Goal: Contribute content: Add original content to the website for others to see

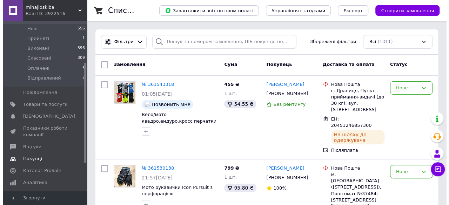
scroll to position [70, 0]
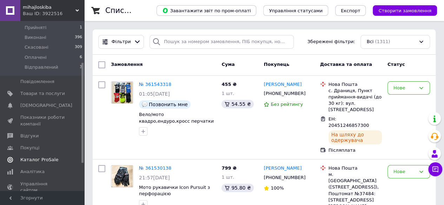
click at [31, 157] on span "Каталог ProSale" at bounding box center [39, 160] width 38 height 6
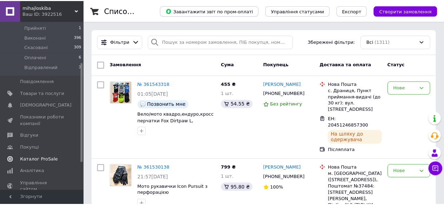
scroll to position [67, 0]
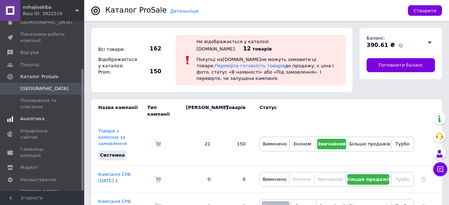
click at [36, 119] on span "Аналітика" at bounding box center [32, 119] width 24 height 6
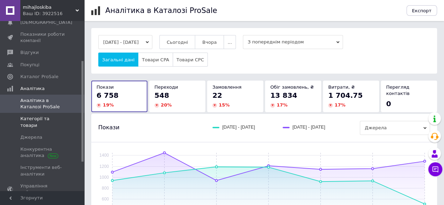
click at [43, 118] on span "Категорії та товари" at bounding box center [42, 122] width 45 height 13
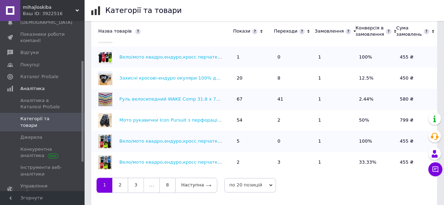
scroll to position [250, 0]
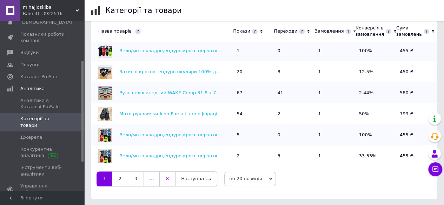
click at [165, 179] on link "8" at bounding box center [167, 179] width 16 height 15
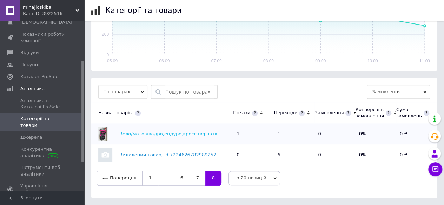
scroll to position [153, 0]
click at [194, 178] on link "7" at bounding box center [197, 179] width 16 height 15
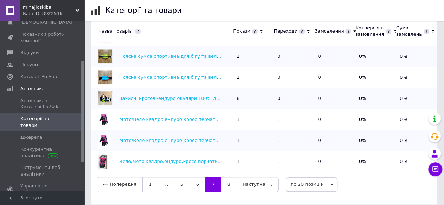
scroll to position [250, 0]
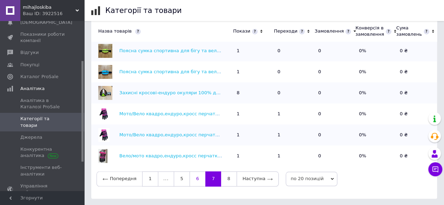
click at [196, 178] on link "6" at bounding box center [197, 179] width 16 height 15
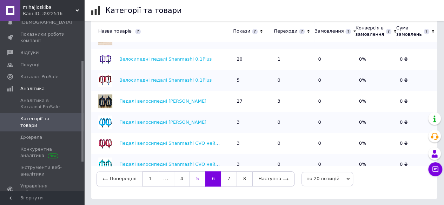
click at [194, 179] on link "5" at bounding box center [197, 179] width 16 height 15
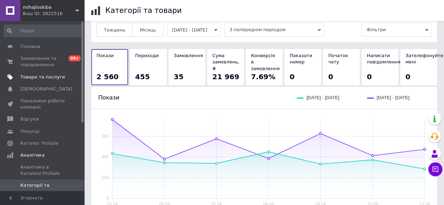
scroll to position [4, 0]
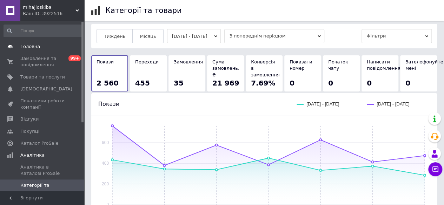
click at [28, 45] on span "Головна" at bounding box center [30, 47] width 20 height 6
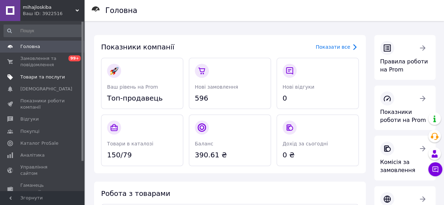
click at [46, 76] on span "Товари та послуги" at bounding box center [42, 77] width 45 height 6
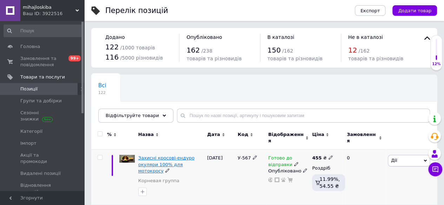
click at [145, 155] on span "Захисні кросові-ендуро окуляри 100% для мотокросу" at bounding box center [166, 164] width 56 height 18
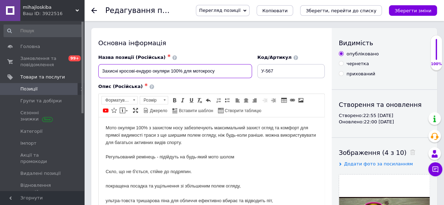
drag, startPoint x: 101, startPoint y: 72, endPoint x: 214, endPoint y: 72, distance: 113.0
click at [214, 72] on input "Захисні кросові-ендуро окуляри 100% для мотокросу" at bounding box center [175, 71] width 154 height 14
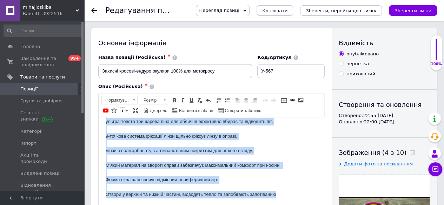
scroll to position [37, 0]
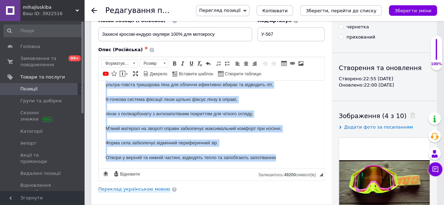
drag, startPoint x: 107, startPoint y: 92, endPoint x: 286, endPoint y: 161, distance: 191.5
click at [286, 161] on html "Мото окуляри 100% з захистом носу забезпечують максимальний захист огляд та ком…" at bounding box center [212, 84] width 226 height 167
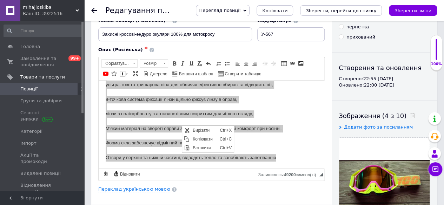
scroll to position [0, 0]
click at [197, 139] on span "Копіювати" at bounding box center [203, 139] width 27 height 8
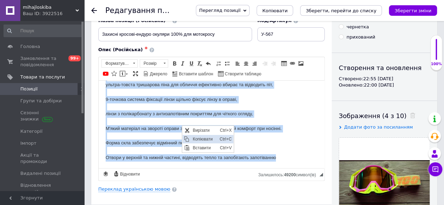
copy body "Мото окуляри 100% з захистом носу забезпечують максимальний захист огляд та ком…"
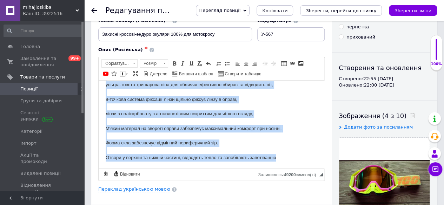
scroll to position [72, 0]
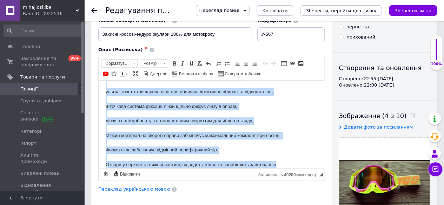
click at [309, 134] on body "Мото окуляри 100% з захистом носу забезпечують максимальний захист огляд та ком…" at bounding box center [212, 91] width 212 height 153
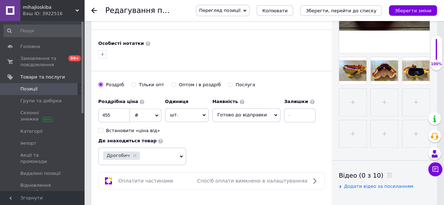
scroll to position [282, 0]
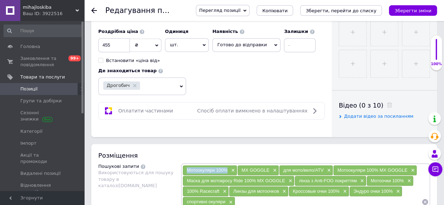
drag, startPoint x: 185, startPoint y: 168, endPoint x: 220, endPoint y: 169, distance: 35.8
click at [227, 169] on div "Мотоокуляри 100% ×" at bounding box center [210, 171] width 54 height 10
copy span "Мотоокуляри 100%"
drag, startPoint x: 241, startPoint y: 169, endPoint x: 268, endPoint y: 169, distance: 27.7
click at [268, 169] on span "MX GOGGLE" at bounding box center [255, 170] width 28 height 5
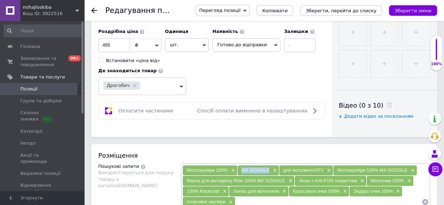
copy span "MX GOGGLE"
drag, startPoint x: 282, startPoint y: 168, endPoint x: 321, endPoint y: 171, distance: 39.4
click at [321, 171] on div "для мото/вело/ATV ×" at bounding box center [305, 171] width 53 height 10
copy span "для мото/вело/ATV"
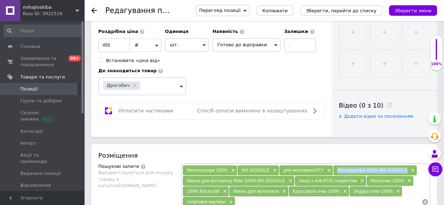
drag, startPoint x: 336, startPoint y: 168, endPoint x: 405, endPoint y: 167, distance: 69.1
click at [405, 168] on span "Мотоокуляри 100% MX GOGGLE" at bounding box center [372, 170] width 70 height 5
copy span "Мотоокуляри 100% MX GOGGLE"
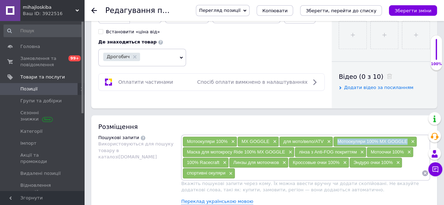
scroll to position [317, 0]
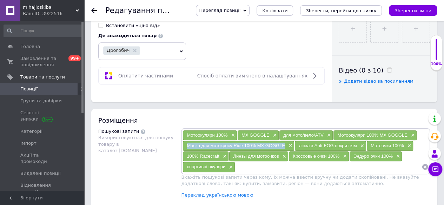
drag, startPoint x: 186, startPoint y: 144, endPoint x: 283, endPoint y: 146, distance: 96.8
click at [283, 146] on span "Маска для мотокросу Ride 100% MX GOGGLE" at bounding box center [236, 145] width 98 height 5
copy span "Маска для мотокросу Ride 100% MX GOGGLE"
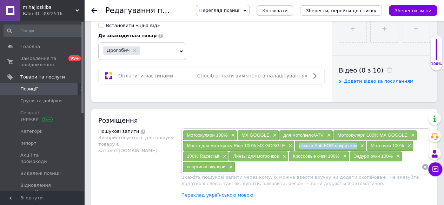
drag, startPoint x: 297, startPoint y: 144, endPoint x: 355, endPoint y: 146, distance: 57.6
click at [355, 146] on div "лінза з Anti-FOG покриттям ×" at bounding box center [330, 146] width 71 height 10
copy span "лінза з Anti-FOG покриттям"
drag, startPoint x: 376, startPoint y: 144, endPoint x: 402, endPoint y: 144, distance: 26.0
click at [403, 144] on div "Мотоочки 100% ×" at bounding box center [390, 146] width 46 height 10
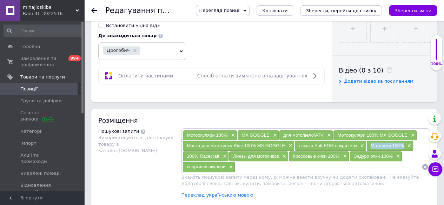
copy span "Мотоочки 100%"
drag, startPoint x: 184, startPoint y: 153, endPoint x: 214, endPoint y: 155, distance: 29.9
click at [221, 156] on div "100% Racecraft ×" at bounding box center [206, 157] width 46 height 10
copy span "100% Racecraft"
drag, startPoint x: 235, startPoint y: 155, endPoint x: 278, endPoint y: 157, distance: 42.5
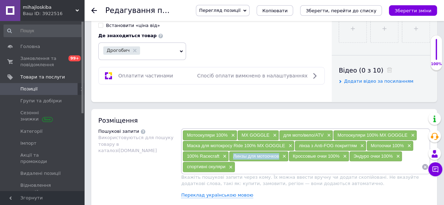
click at [278, 157] on div "Линзы для мотоочков ×" at bounding box center [258, 157] width 59 height 10
copy span "Линзы для мотоочков"
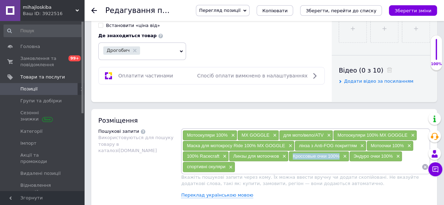
drag, startPoint x: 291, startPoint y: 153, endPoint x: 337, endPoint y: 154, distance: 46.7
click at [337, 154] on div "Кроссовые очки 100% ×" at bounding box center [319, 157] width 60 height 10
drag, startPoint x: 352, startPoint y: 153, endPoint x: 392, endPoint y: 153, distance: 39.3
click at [392, 153] on div "Эндуро очки 100% ×" at bounding box center [375, 157] width 53 height 10
drag, startPoint x: 185, startPoint y: 164, endPoint x: 225, endPoint y: 166, distance: 40.0
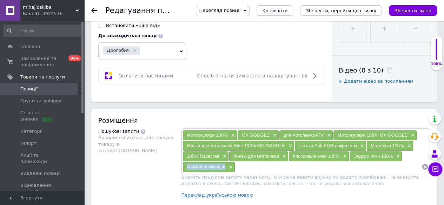
click at [225, 166] on div "спортивні окуляри ×" at bounding box center [209, 167] width 52 height 10
click at [161, 171] on div "Пошукові запити Використовуються для пошуку товару в каталозі Prom.ua" at bounding box center [139, 165] width 83 height 75
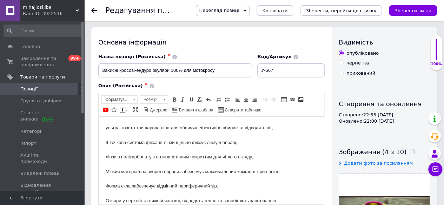
scroll to position [0, 0]
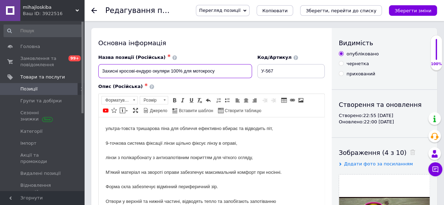
drag, startPoint x: 102, startPoint y: 71, endPoint x: 215, endPoint y: 70, distance: 113.7
click at [215, 70] on input "Захисні кросові-ендуро окуляри 100% для мотокросу" at bounding box center [175, 71] width 154 height 14
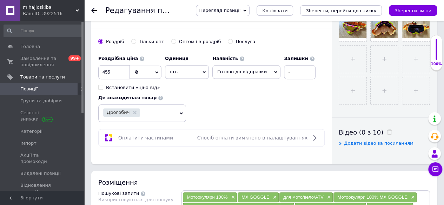
scroll to position [316, 0]
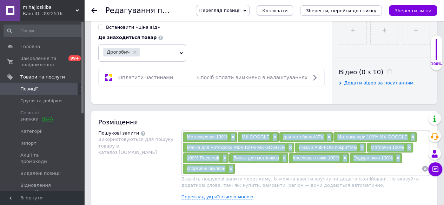
drag, startPoint x: 184, startPoint y: 135, endPoint x: 390, endPoint y: 165, distance: 208.4
click at [391, 165] on div "Мотоокуляри 100% × MX GOGGLE × для мото/вело/ATV × Мотоокуляри 100% MX GOGGLE ×…" at bounding box center [305, 153] width 246 height 42
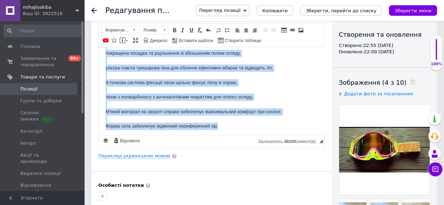
scroll to position [79, 0]
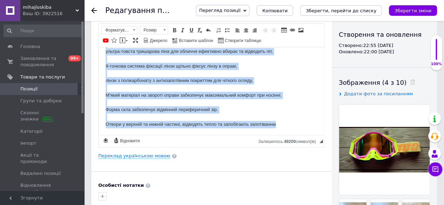
drag, startPoint x: 105, startPoint y: 56, endPoint x: 270, endPoint y: 124, distance: 178.8
click at [306, 133] on html "Мото окуляри 100% з захистом носу забезпечують максимальний захист огляд та ком…" at bounding box center [212, 51] width 226 height 167
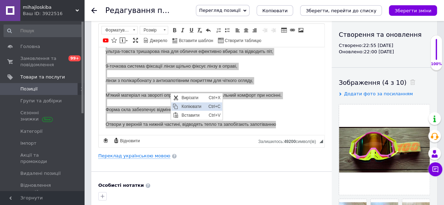
click at [189, 105] on span "Копіювати" at bounding box center [192, 106] width 27 height 8
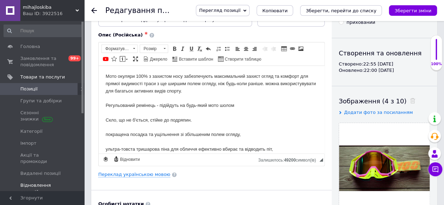
scroll to position [0, 0]
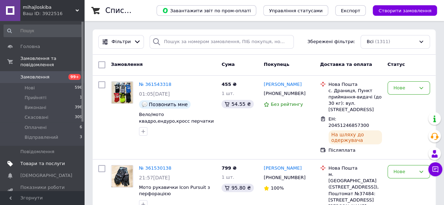
click at [35, 161] on span "Товари та послуги" at bounding box center [42, 164] width 45 height 6
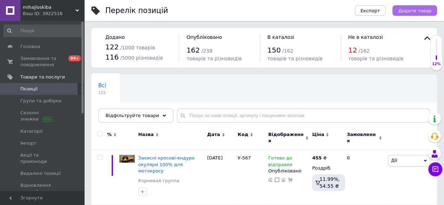
click at [417, 9] on span "Додати товар" at bounding box center [414, 10] width 33 height 5
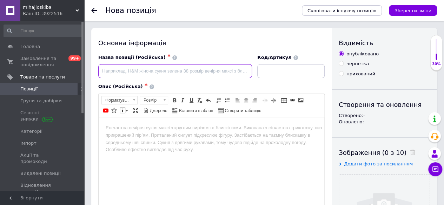
click at [106, 70] on input at bounding box center [175, 71] width 154 height 14
paste input "Захисні кросові-ендуро окуляри 100% для мотокросу"
type input "Захисні кросові-ендуро окуляри 100% для мотокросу"
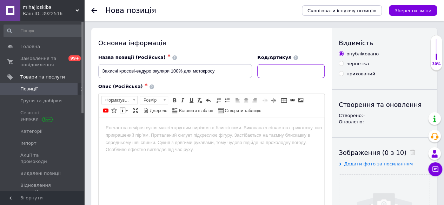
click at [271, 70] on input at bounding box center [290, 71] width 67 height 14
type input "Х-001"
click at [139, 139] on html at bounding box center [212, 127] width 226 height 21
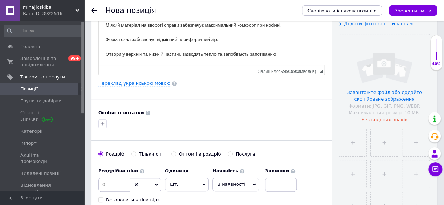
scroll to position [210, 0]
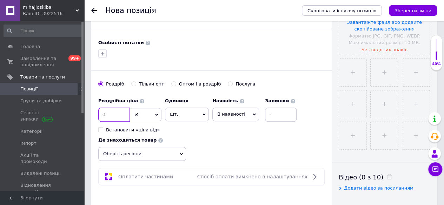
click at [110, 113] on input at bounding box center [114, 115] width 32 height 14
type input "455"
click at [253, 113] on icon at bounding box center [254, 114] width 3 height 3
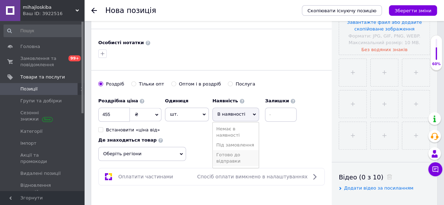
click at [234, 156] on li "Готово до відправки" at bounding box center [236, 158] width 46 height 16
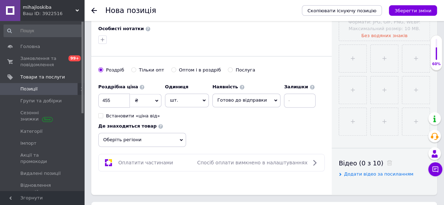
scroll to position [246, 0]
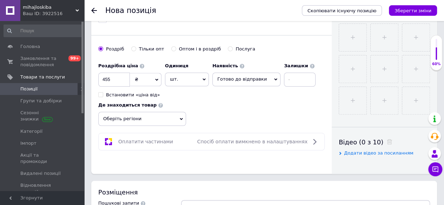
click at [181, 118] on icon at bounding box center [181, 119] width 3 height 3
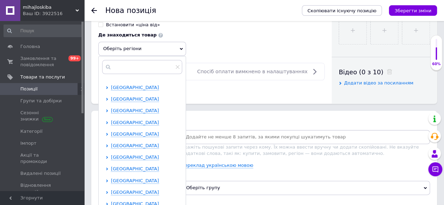
scroll to position [35, 0]
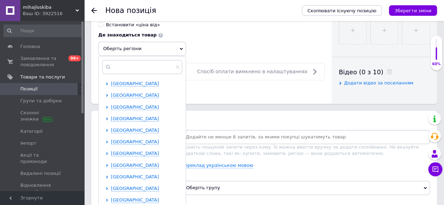
click at [128, 174] on span "[GEOGRAPHIC_DATA]" at bounding box center [135, 176] width 48 height 5
click at [112, 186] on input "checkbox" at bounding box center [113, 188] width 5 height 5
checkbox input "true"
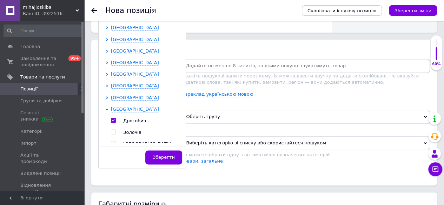
scroll to position [421, 0]
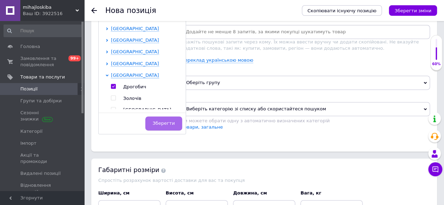
click at [163, 121] on span "Зберегти" at bounding box center [164, 123] width 22 height 5
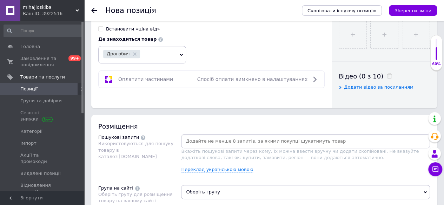
scroll to position [351, 0]
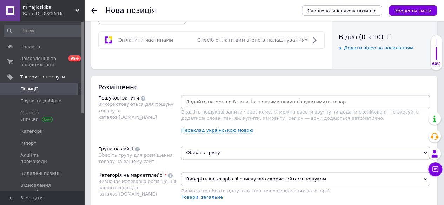
drag, startPoint x: 192, startPoint y: 100, endPoint x: 197, endPoint y: 99, distance: 5.0
click at [193, 99] on input at bounding box center [305, 102] width 246 height 11
paste input "Мотоокуляри 100%"
type input "Мотоокуляри 100%"
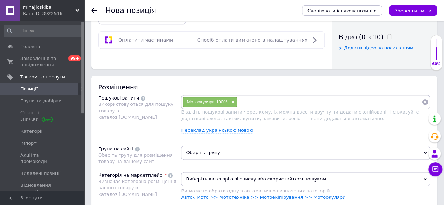
paste input "MX GOGGLE"
type input "MX GOGGLE"
paste input "для мото/вело/ATV"
type input "для мото/вело/ATV"
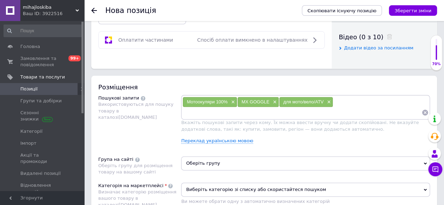
paste input "Мотоокуляри 100% MX GOGGLE"
type input "Мотоокуляри 100% MX GOGGLE"
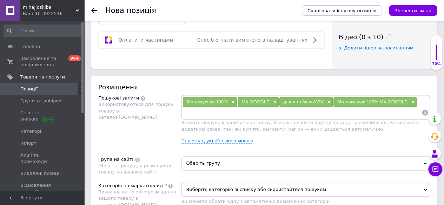
paste input "Маска для мотокросу Ride 100% MX GOGGLE"
type input "Маска для мотокросу Ride 100% MX GOGGLE"
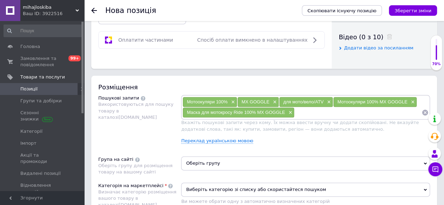
paste input "лінза з Anti-FOG покриттям"
type input "лінза з Anti-FOG покриттям"
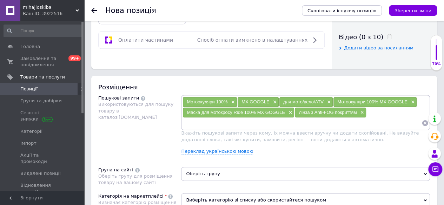
paste input "Мотоочки 100%"
type input "Мотоочки 100%"
paste input "100% Racecraft"
type input "100% Racecraft"
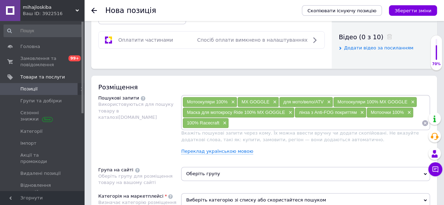
paste input "Линзы для мотоочков"
type input "Линзы для мотоочков"
paste input "Кроссовые очки 100%"
type input "Кроссовые очки 100%"
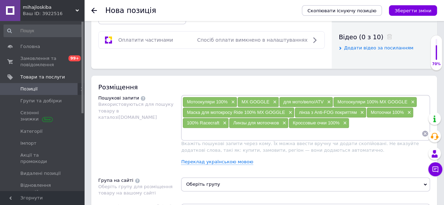
paste input "Эндуро очки 100%"
type input "Эндуро очки 100%"
paste input "спортивні окуляри"
type input "спортивні окуляри"
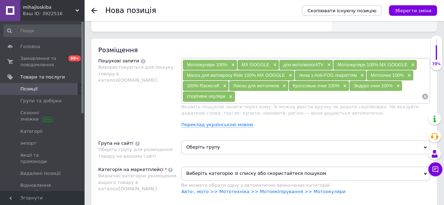
scroll to position [456, 0]
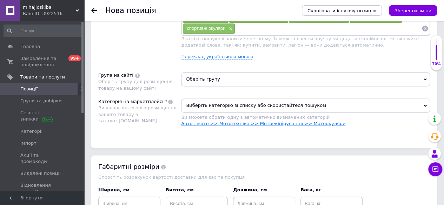
click at [303, 121] on link "Авто-, мото >> Мототехніка >> Мотоекіпірування >> Мотоокуляри" at bounding box center [263, 123] width 164 height 5
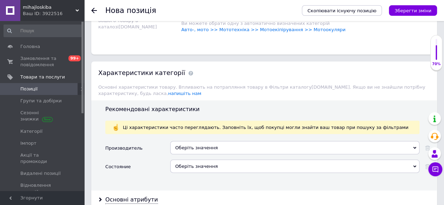
scroll to position [561, 0]
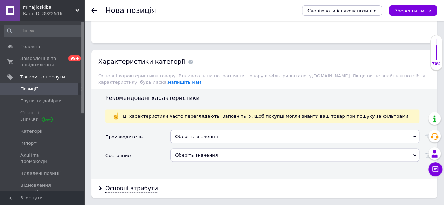
click at [183, 130] on div "Оберіть значення" at bounding box center [294, 136] width 249 height 13
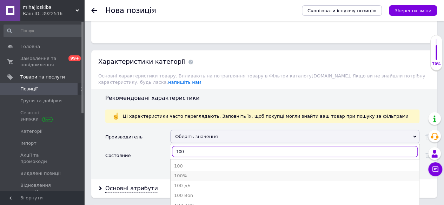
type input "100"
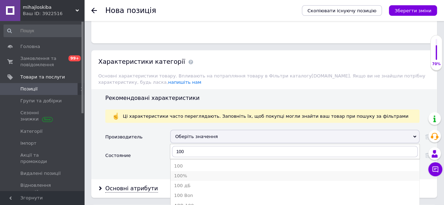
click at [187, 173] on div "100%" at bounding box center [294, 176] width 241 height 6
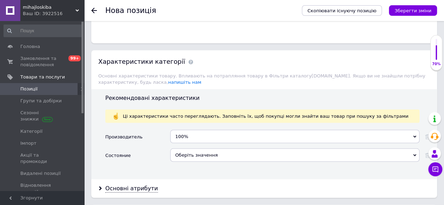
scroll to position [596, 0]
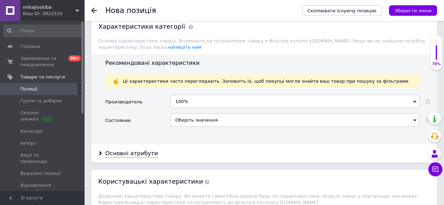
click at [182, 116] on div "Оберіть значення" at bounding box center [294, 119] width 249 height 13
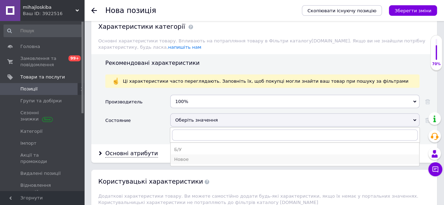
click at [186, 156] on div "Новое" at bounding box center [294, 159] width 241 height 6
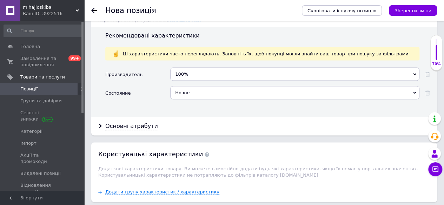
scroll to position [667, 0]
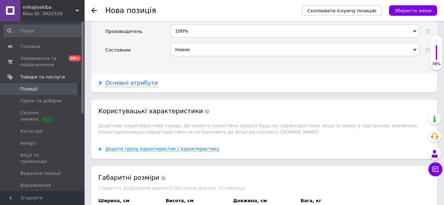
click at [133, 80] on div "Основні атрибути" at bounding box center [131, 83] width 53 height 8
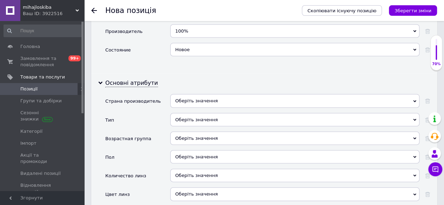
click at [194, 96] on div "Оберіть значення" at bounding box center [294, 100] width 249 height 13
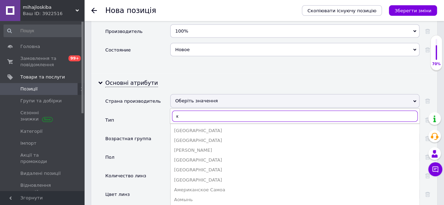
type input "ки"
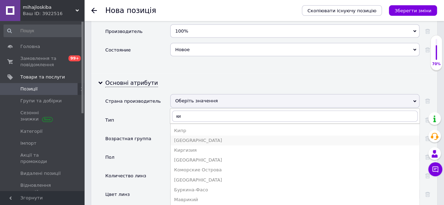
click at [192, 138] on div "[GEOGRAPHIC_DATA]" at bounding box center [294, 141] width 241 height 6
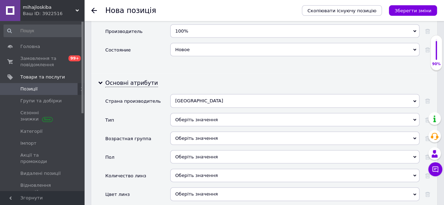
click at [189, 118] on div "Оберіть значення" at bounding box center [294, 119] width 249 height 13
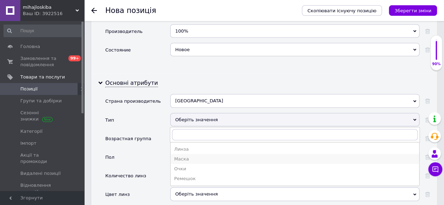
drag, startPoint x: 187, startPoint y: 154, endPoint x: 195, endPoint y: 137, distance: 18.7
click at [188, 156] on div "Маска" at bounding box center [294, 159] width 241 height 6
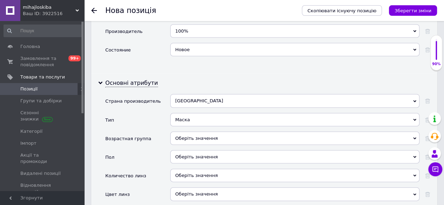
click at [187, 136] on div "Оберіть значення" at bounding box center [294, 138] width 249 height 13
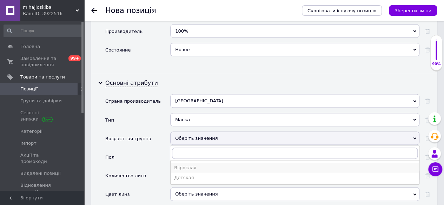
click at [182, 165] on div "Взрослая" at bounding box center [294, 168] width 241 height 6
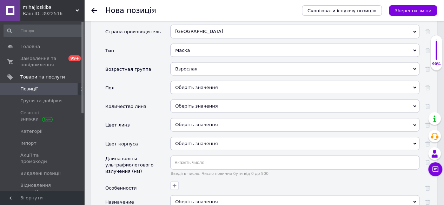
scroll to position [737, 0]
click at [182, 83] on div "Оберіть значення" at bounding box center [294, 86] width 249 height 13
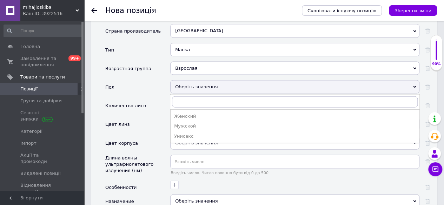
drag, startPoint x: 184, startPoint y: 132, endPoint x: 197, endPoint y: 100, distance: 34.6
click at [184, 133] on div "Унисекс" at bounding box center [294, 136] width 241 height 6
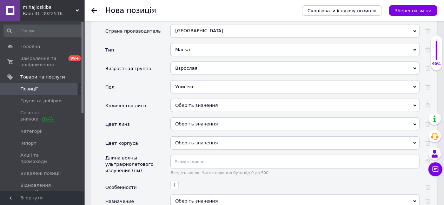
click at [189, 101] on div "Оберіть значення" at bounding box center [294, 105] width 249 height 13
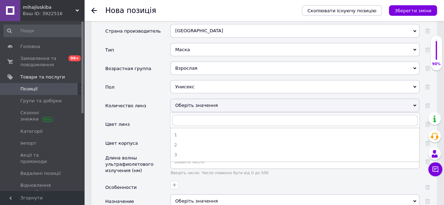
click at [177, 132] on div "1" at bounding box center [294, 135] width 241 height 6
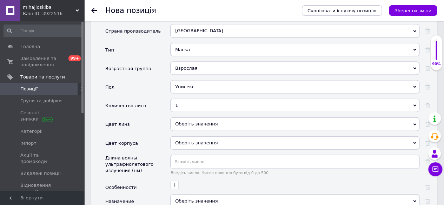
click at [188, 121] on div "Оберіть значення" at bounding box center [294, 124] width 249 height 13
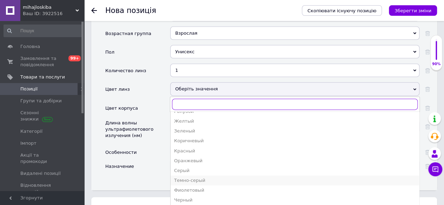
scroll to position [807, 0]
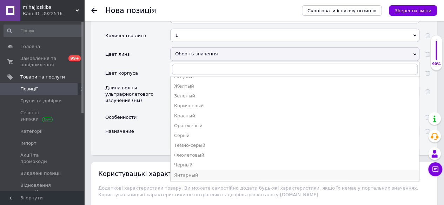
click at [193, 172] on div "Янтарный" at bounding box center [294, 175] width 241 height 6
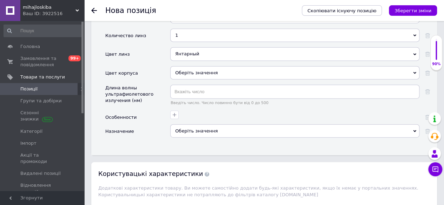
click at [180, 67] on div "Оберіть значення" at bounding box center [294, 72] width 249 height 13
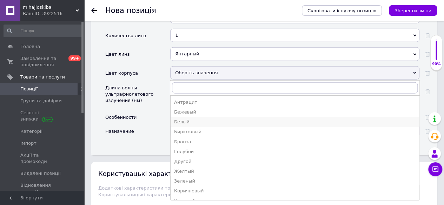
click at [195, 119] on div "Белый" at bounding box center [294, 122] width 241 height 6
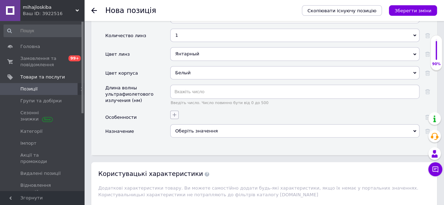
drag, startPoint x: 174, startPoint y: 109, endPoint x: 179, endPoint y: 103, distance: 7.7
click at [174, 112] on icon "button" at bounding box center [175, 115] width 6 height 6
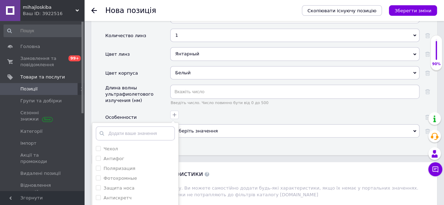
scroll to position [842, 0]
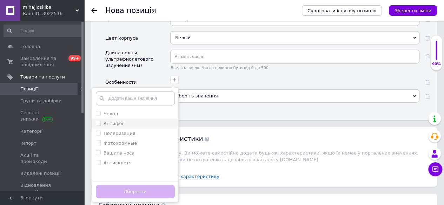
click at [97, 121] on input "Антифог" at bounding box center [98, 123] width 5 height 5
checkbox input "true"
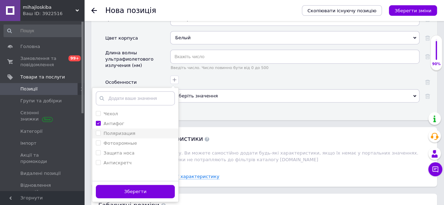
click at [99, 131] on input "Поляризация" at bounding box center [98, 133] width 5 height 5
checkbox input "true"
click at [97, 150] on носа "Защита носа" at bounding box center [98, 152] width 5 height 5
checkbox носа "true"
click at [97, 160] on input "Антискретч" at bounding box center [98, 162] width 5 height 5
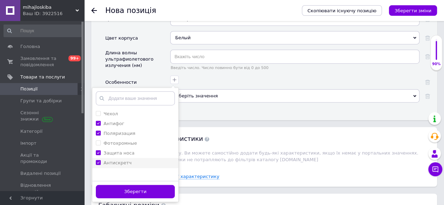
checkbox input "true"
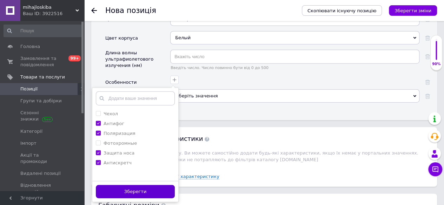
click at [138, 188] on button "Зберегти" at bounding box center [135, 192] width 79 height 14
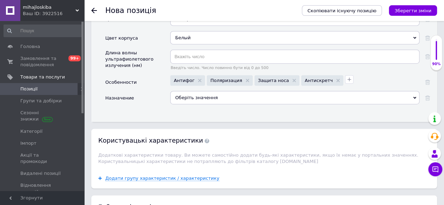
click at [183, 93] on div "Оберіть значення" at bounding box center [294, 97] width 249 height 13
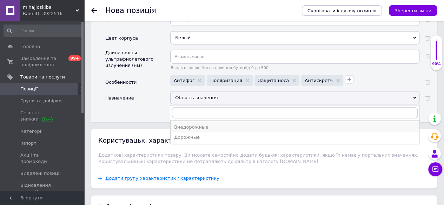
click at [187, 124] on div "Внедорожные" at bounding box center [294, 127] width 241 height 6
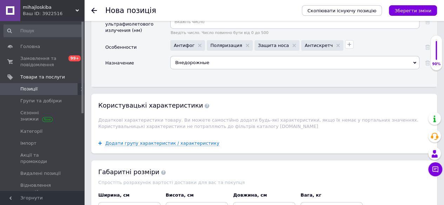
scroll to position [947, 0]
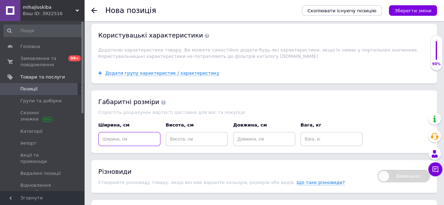
click at [112, 134] on input at bounding box center [129, 139] width 62 height 14
type input "5"
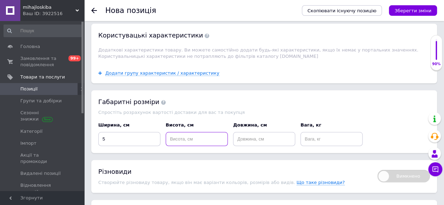
click at [178, 134] on input at bounding box center [197, 139] width 62 height 14
type input "5"
click at [253, 134] on input at bounding box center [264, 139] width 62 height 14
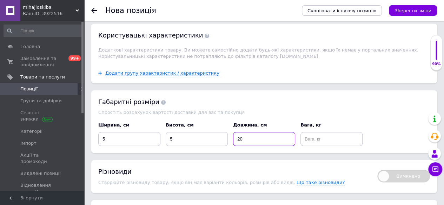
type input "20"
click at [316, 134] on input at bounding box center [331, 139] width 62 height 14
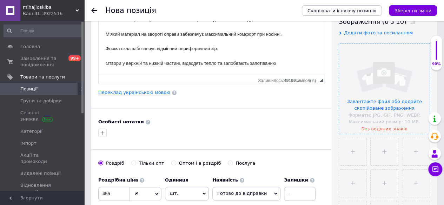
scroll to position [121, 0]
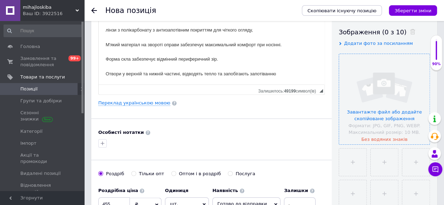
type input "0.2"
click at [381, 86] on input "file" at bounding box center [384, 99] width 91 height 91
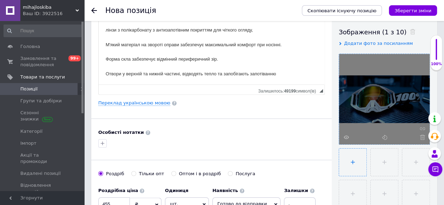
click at [350, 160] on input "file" at bounding box center [352, 162] width 27 height 27
type input "C:\fakepath\IMG_20250911_142838.jpg"
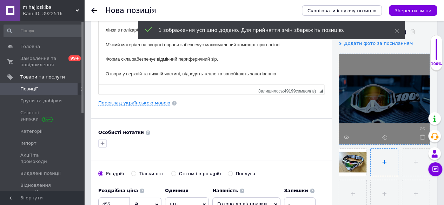
click at [383, 161] on input "file" at bounding box center [383, 162] width 27 height 27
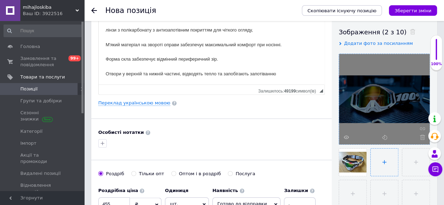
type input "C:\fakepath\IMG_20250911_142848.jpg"
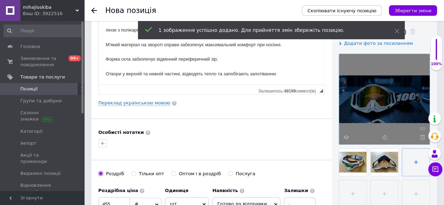
click at [415, 161] on input "file" at bounding box center [415, 162] width 27 height 27
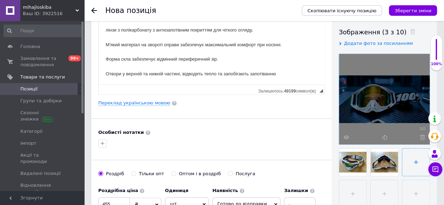
type input "C:\fakepath\IMG_20250911_142859.jpg"
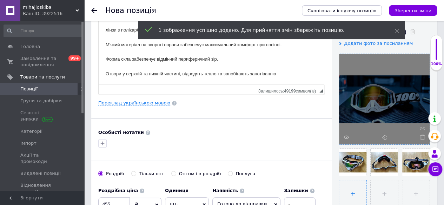
click at [353, 194] on input "file" at bounding box center [352, 193] width 27 height 27
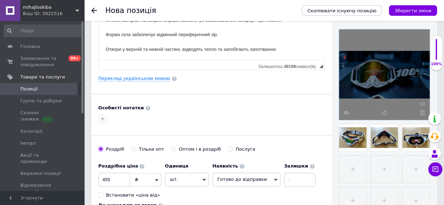
scroll to position [156, 0]
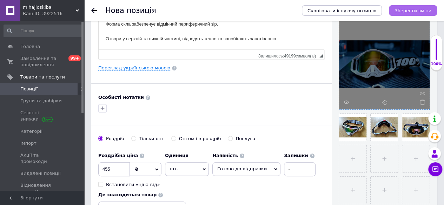
click at [415, 12] on icon "Зберегти зміни" at bounding box center [412, 10] width 37 height 5
